Goal: Navigation & Orientation: Find specific page/section

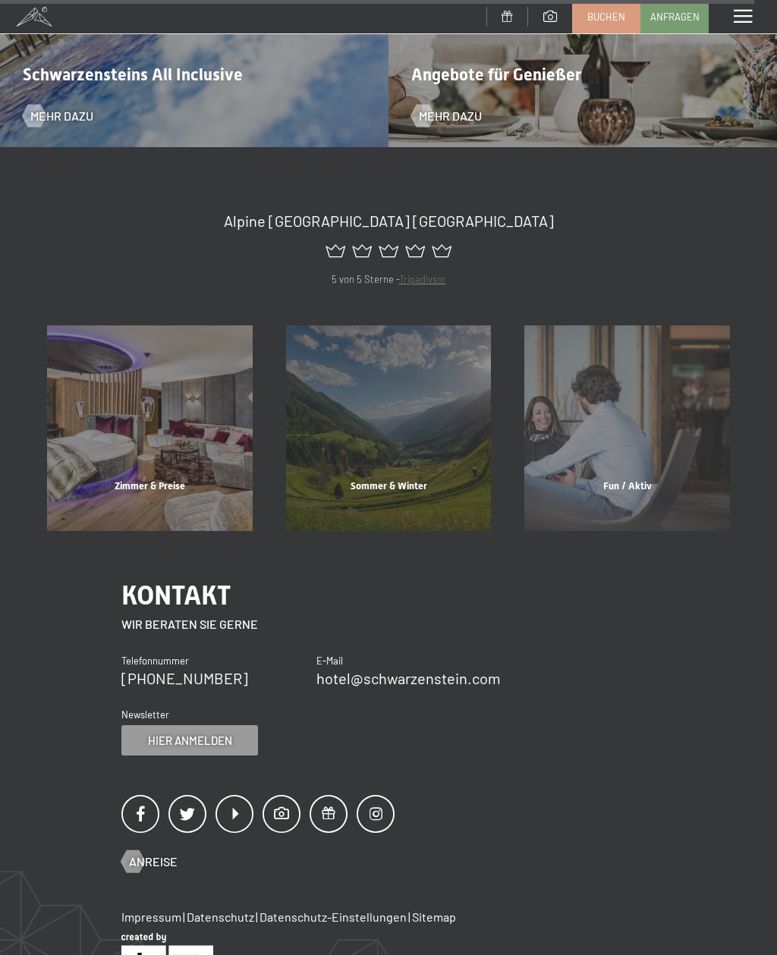
scroll to position [6439, 0]
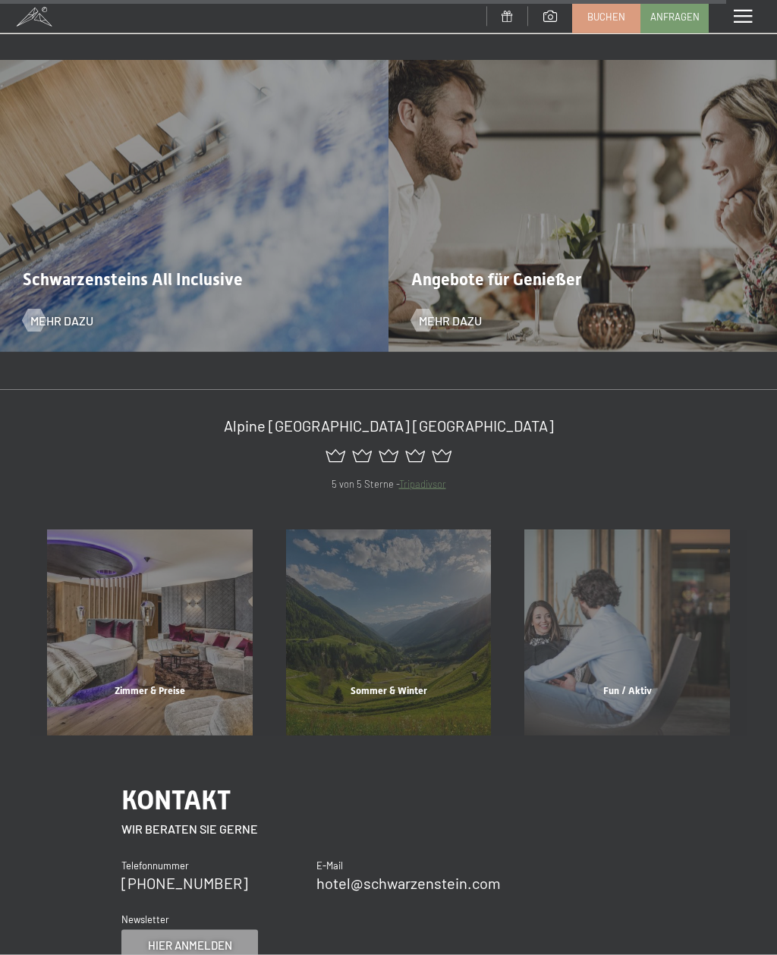
click at [740, 24] on div "Menü" at bounding box center [743, 16] width 68 height 33
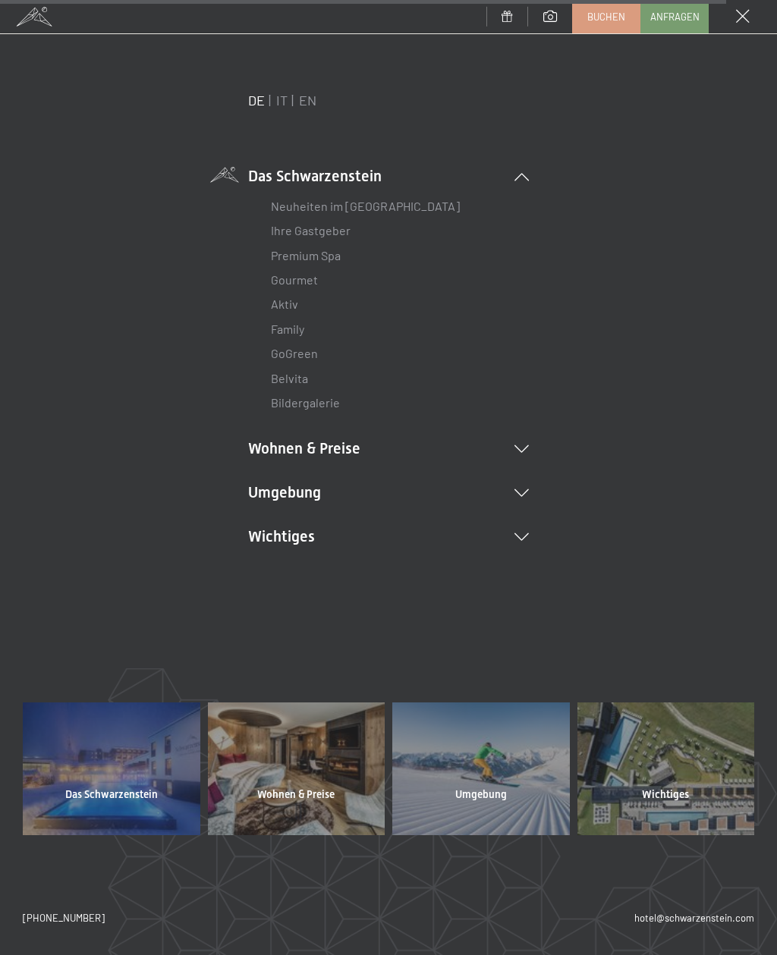
click at [527, 527] on li "Wichtiges Lage & Anreise Online bezahlen Webcam & Wetter Downloads" at bounding box center [388, 536] width 281 height 21
click at [523, 528] on li "Wichtiges Lage & Anreise Online bezahlen Webcam & Wetter Downloads" at bounding box center [388, 589] width 281 height 127
click at [742, 23] on span at bounding box center [743, 17] width 14 height 14
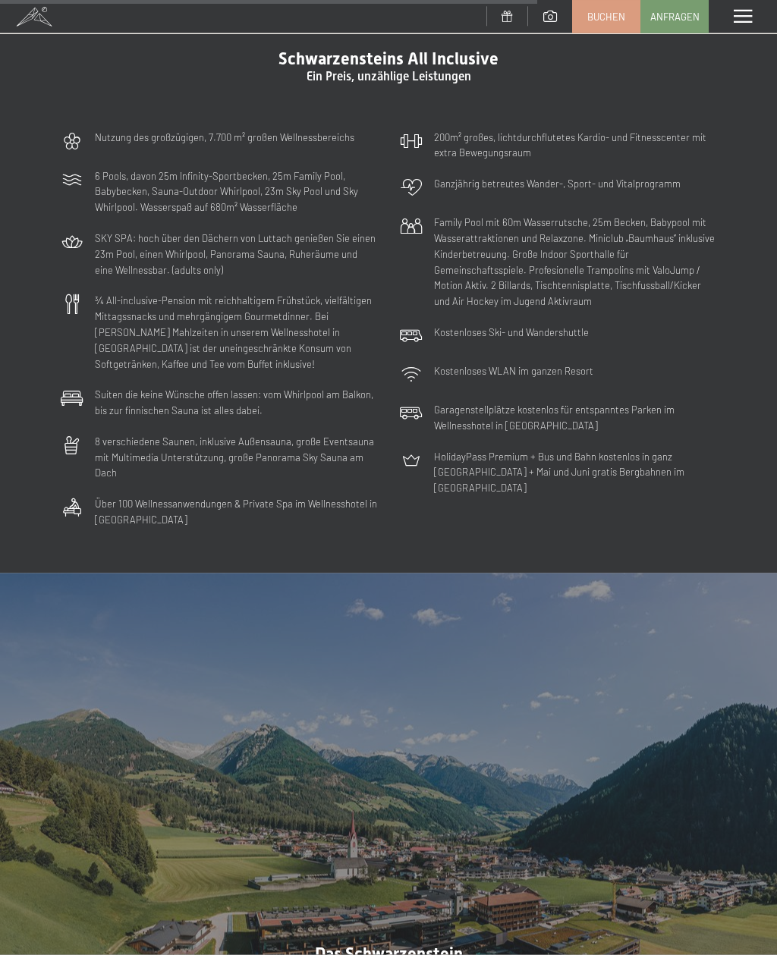
scroll to position [4384, 0]
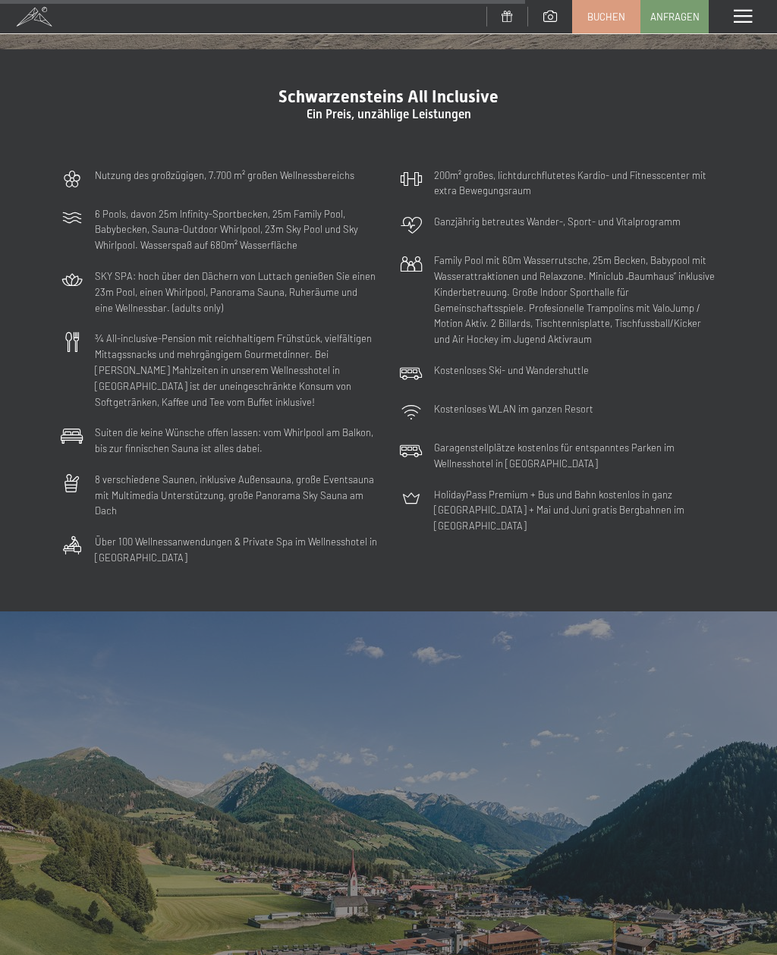
click at [732, 5] on div "Menü" at bounding box center [743, 16] width 68 height 33
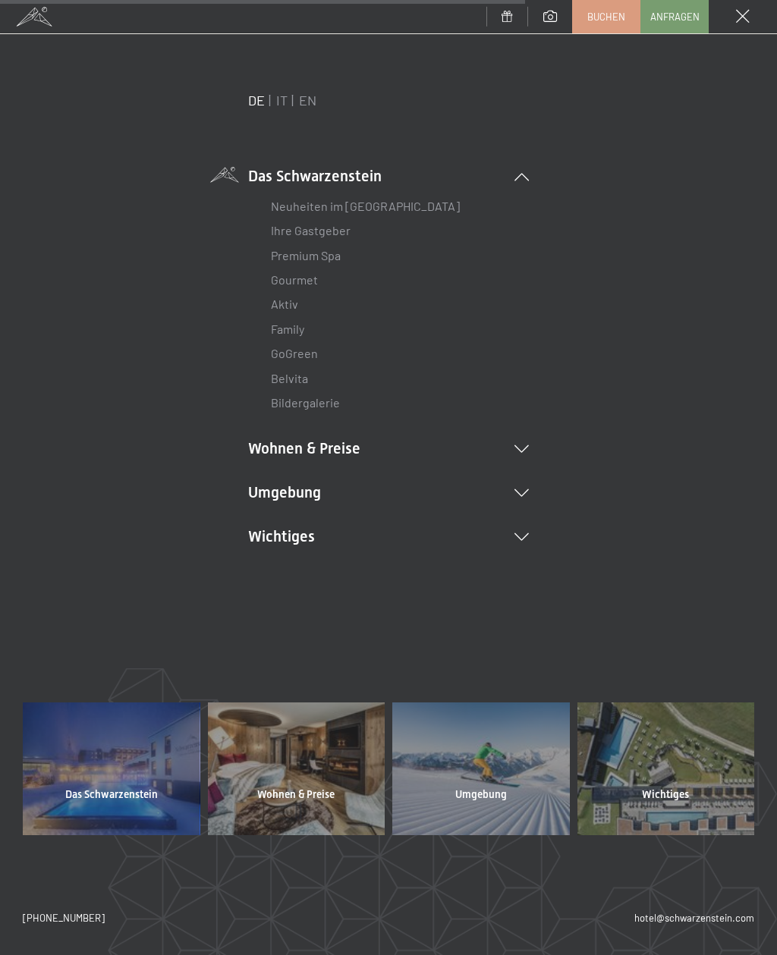
click at [525, 165] on li "Das Schwarzenstein Neuheiten im Schwarzenstein Ihre Gastgeber Premium Spa Gourm…" at bounding box center [388, 290] width 281 height 250
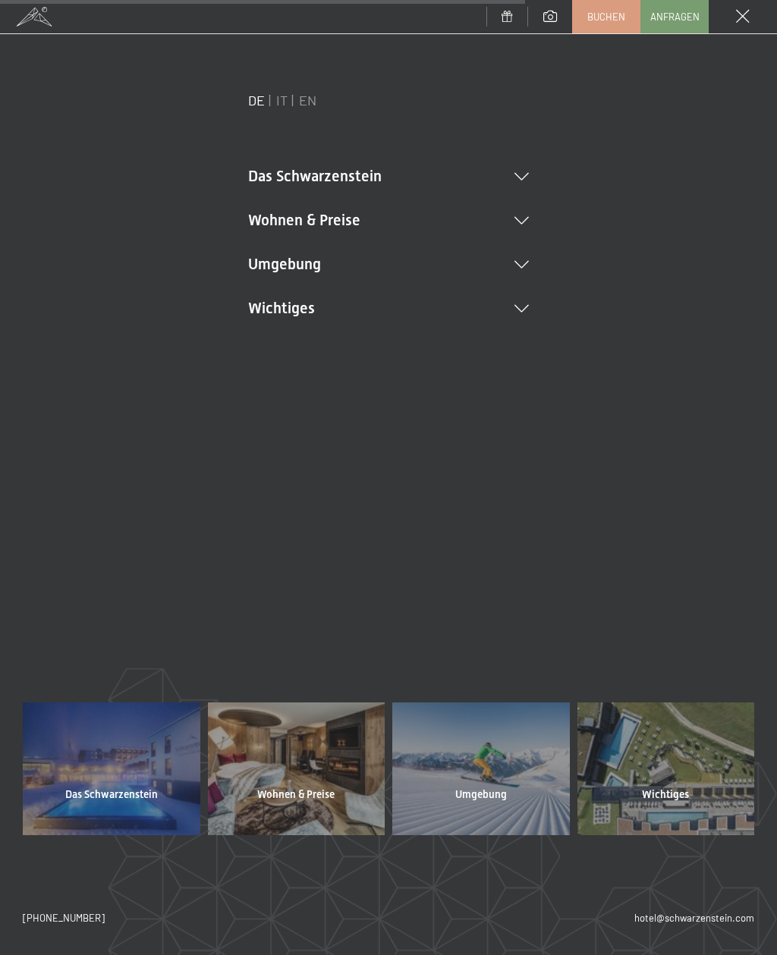
click at [520, 318] on li "Wichtiges Lage & Anreise Online bezahlen Webcam & Wetter Downloads" at bounding box center [388, 307] width 281 height 21
click at [537, 292] on div "DE IT EN Das Schwarzenstein Neuheiten im Schwarzenstein Ihre Gastgeber Premium …" at bounding box center [388, 283] width 731 height 385
click at [523, 303] on li "Wichtiges Lage & Anreise Online bezahlen Webcam & Wetter Downloads" at bounding box center [388, 360] width 281 height 127
click at [746, 29] on div "Menü" at bounding box center [743, 16] width 68 height 33
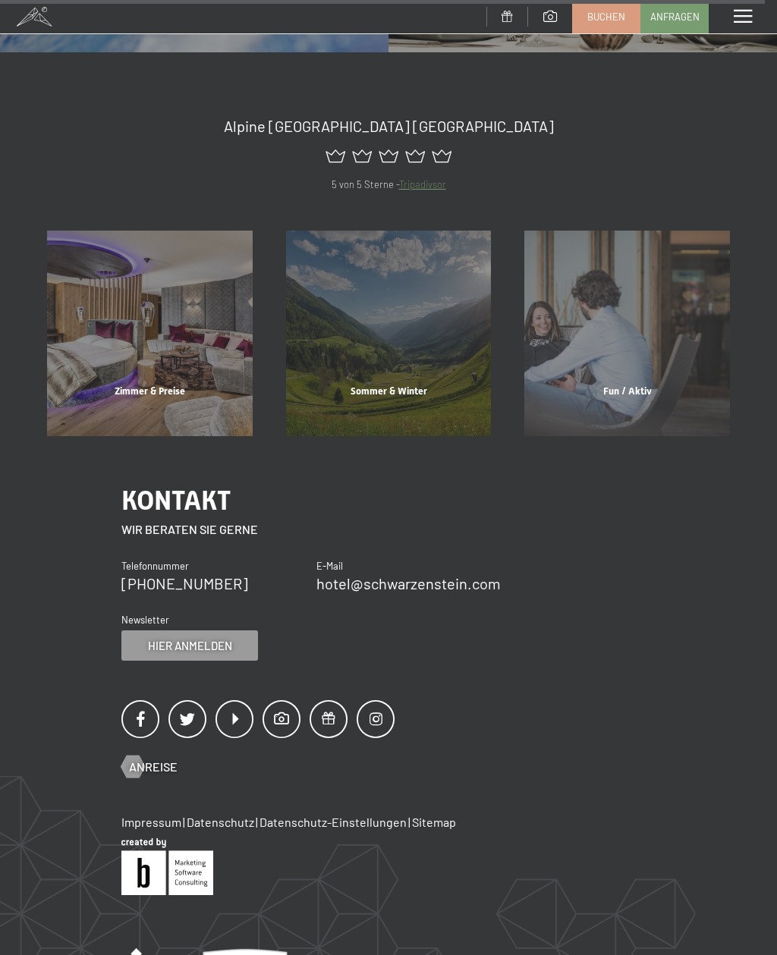
scroll to position [6439, 0]
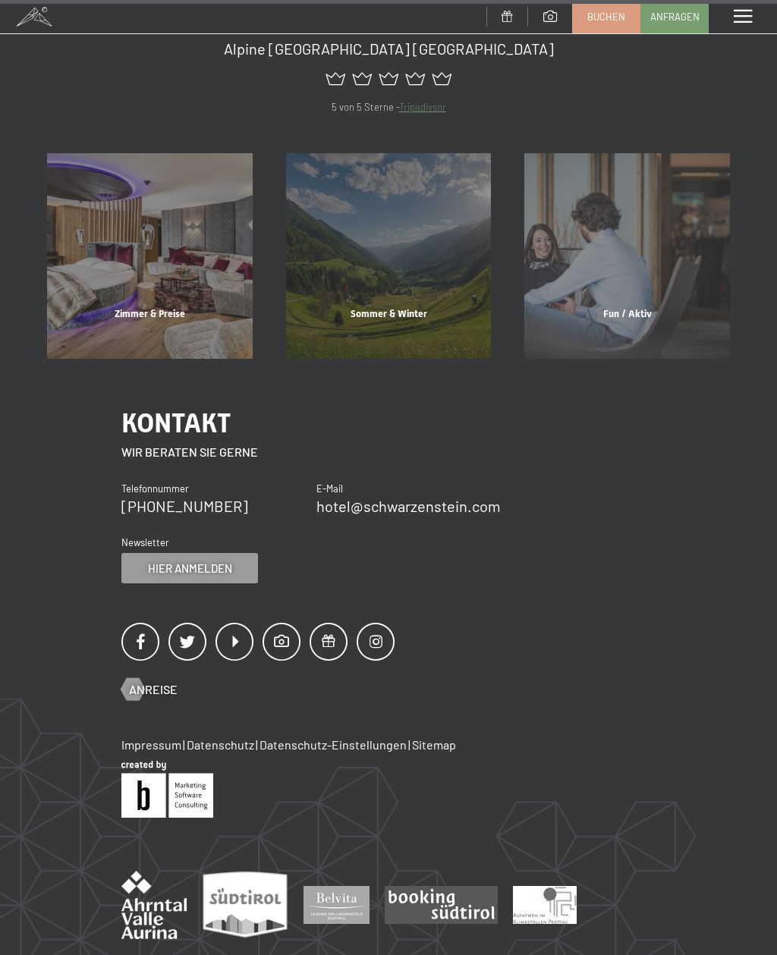
click at [162, 737] on link "Impressum" at bounding box center [151, 744] width 60 height 14
